Goal: Check status: Check status

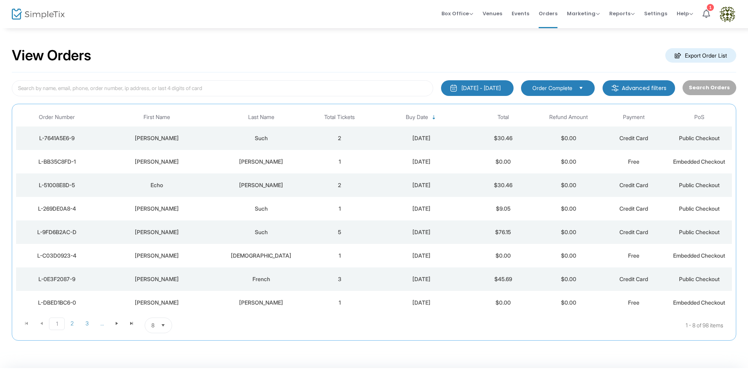
click at [486, 86] on div "[DATE] - [DATE]" at bounding box center [480, 88] width 39 height 8
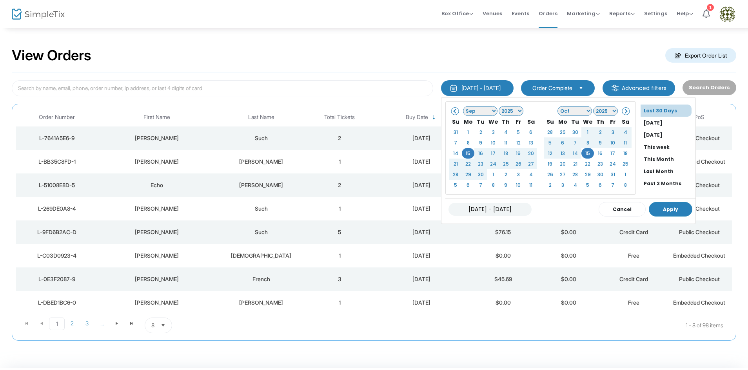
click at [658, 209] on button "Apply" at bounding box center [671, 209] width 44 height 15
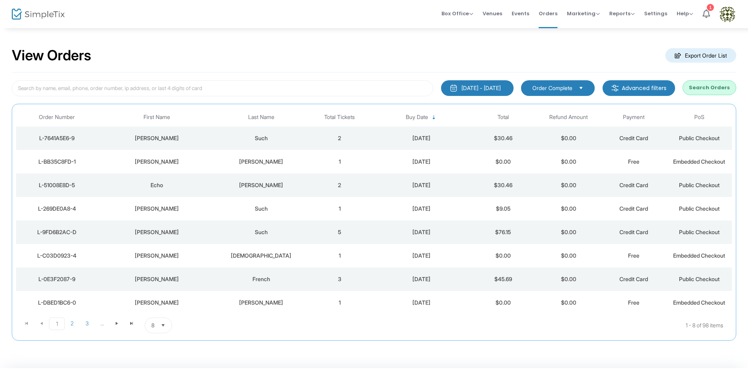
click at [700, 90] on button "Search Orders" at bounding box center [710, 87] width 54 height 15
click at [418, 136] on div "[DATE]" at bounding box center [421, 138] width 94 height 8
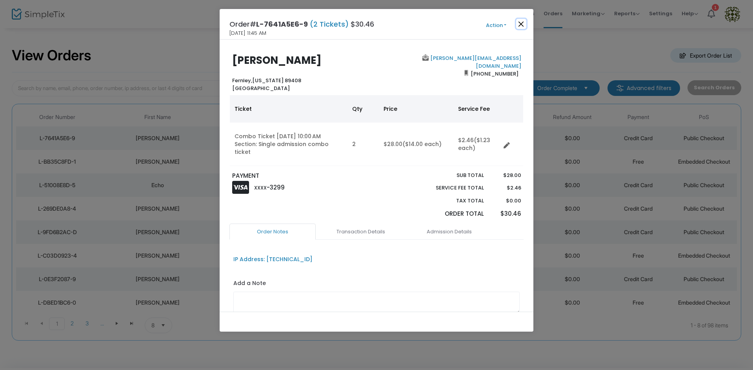
click at [518, 26] on button "Close" at bounding box center [521, 24] width 10 height 10
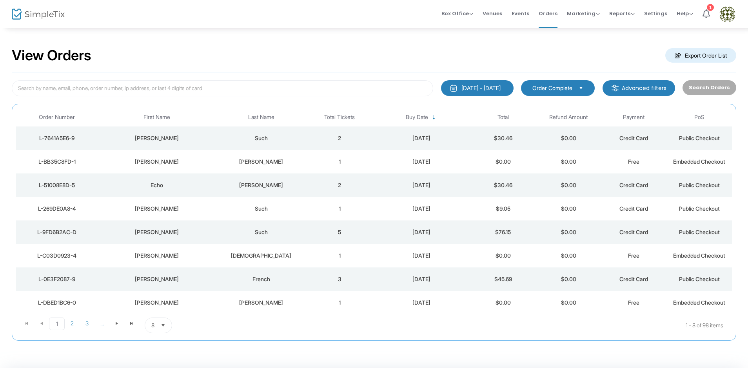
click at [154, 323] on span "8" at bounding box center [152, 326] width 3 height 8
click at [158, 282] on li "25" at bounding box center [158, 279] width 27 height 16
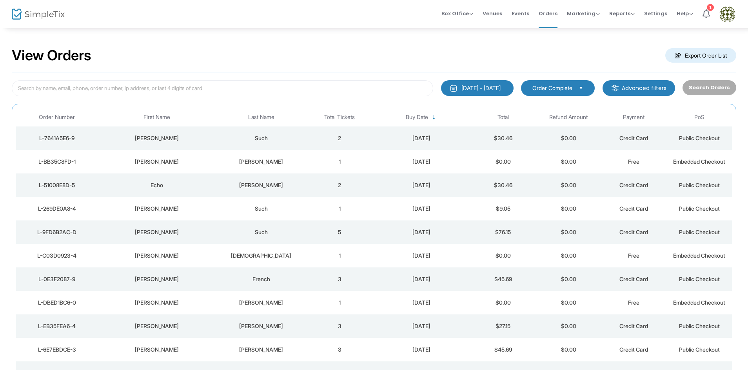
click at [469, 87] on div "[DATE] - [DATE]" at bounding box center [480, 88] width 39 height 8
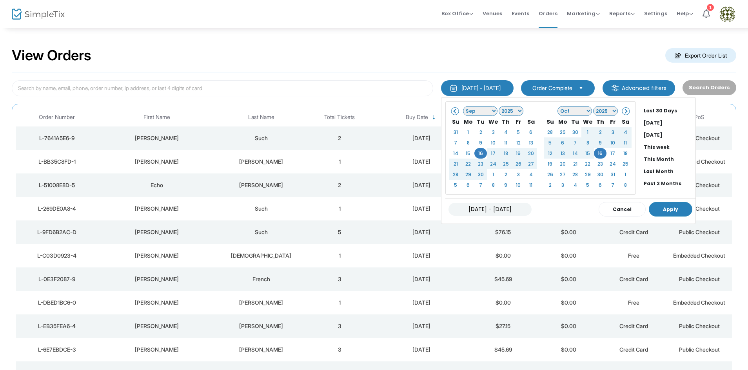
click at [654, 210] on button "Apply" at bounding box center [671, 209] width 44 height 15
type input "[DATE] - [DATE]"
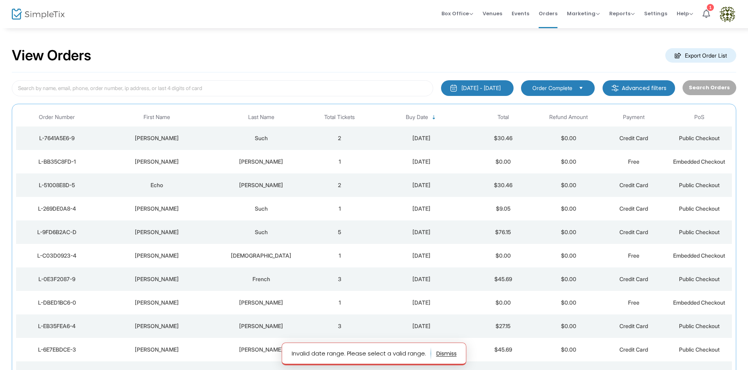
click at [486, 87] on div "[DATE] - [DATE]" at bounding box center [480, 88] width 39 height 8
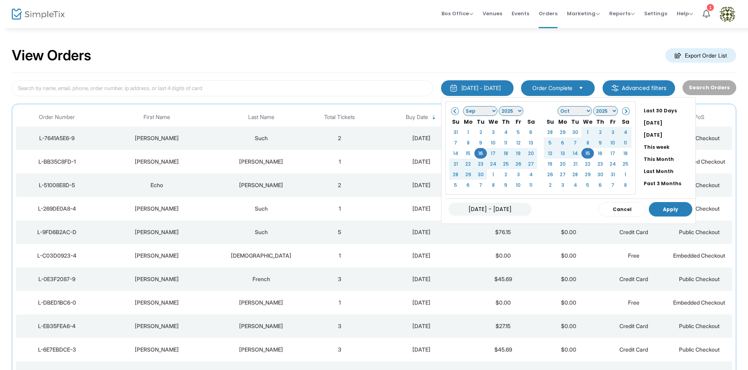
click at [656, 209] on button "Apply" at bounding box center [671, 209] width 44 height 15
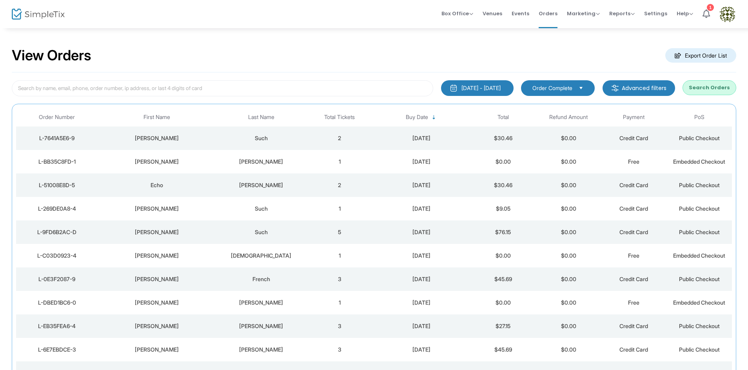
click at [706, 91] on button "Search Orders" at bounding box center [710, 87] width 54 height 15
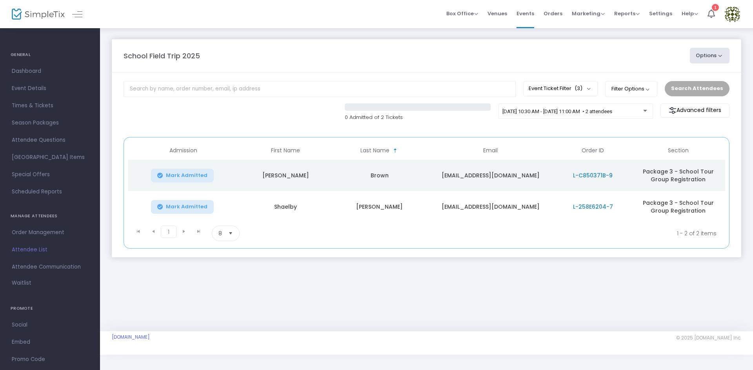
click at [286, 177] on td "Megan" at bounding box center [286, 175] width 94 height 31
click at [595, 176] on span "L-C850371B-9" at bounding box center [593, 176] width 40 height 8
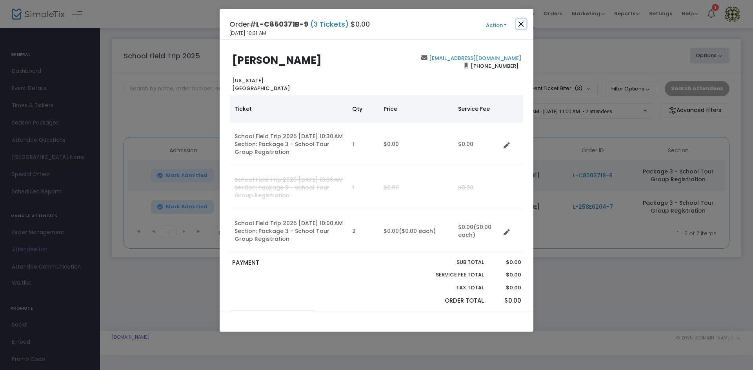
click at [521, 25] on button "Close" at bounding box center [521, 24] width 10 height 10
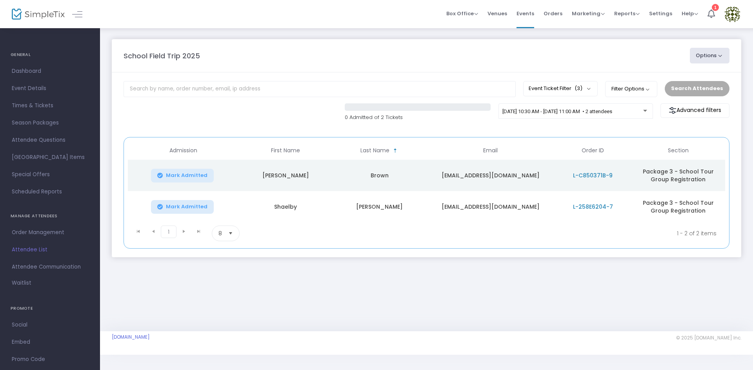
click at [606, 206] on span "L-258E6204-7" at bounding box center [593, 207] width 40 height 8
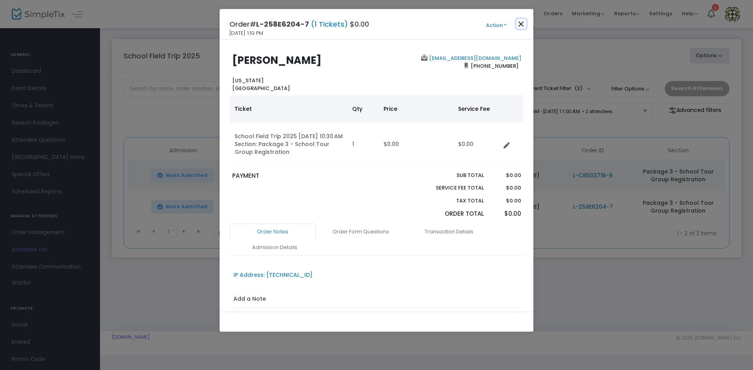
drag, startPoint x: 518, startPoint y: 25, endPoint x: 484, endPoint y: 25, distance: 33.3
click at [518, 25] on button "Close" at bounding box center [521, 24] width 10 height 10
